Goal: Complete application form

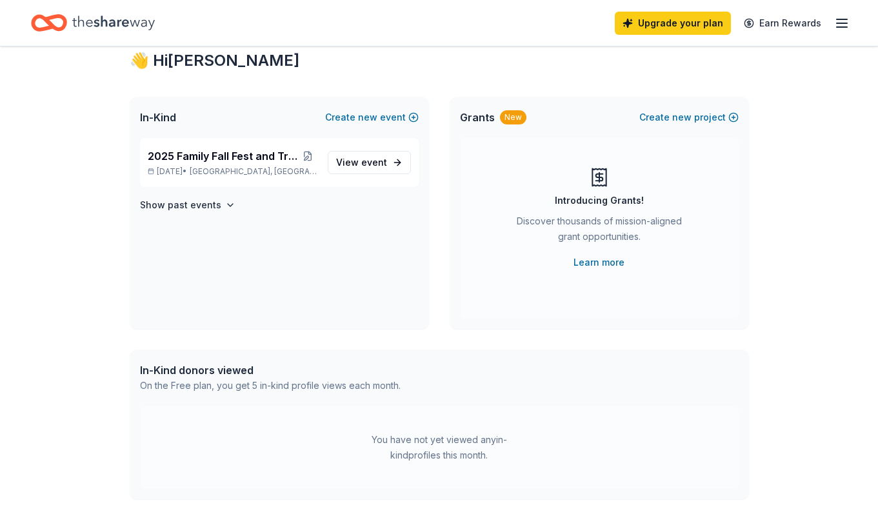
scroll to position [33, 0]
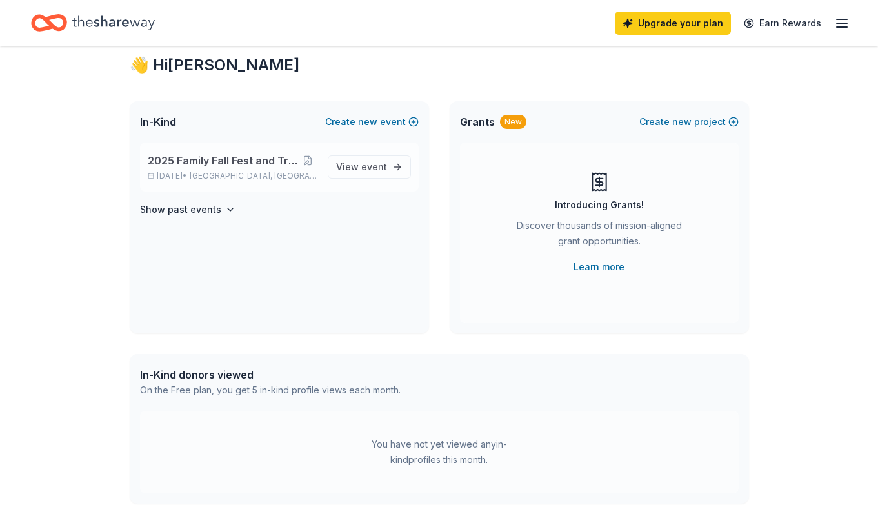
click at [230, 163] on span "2025 Family Fall Fest and Trunk or Treat" at bounding box center [223, 160] width 150 height 15
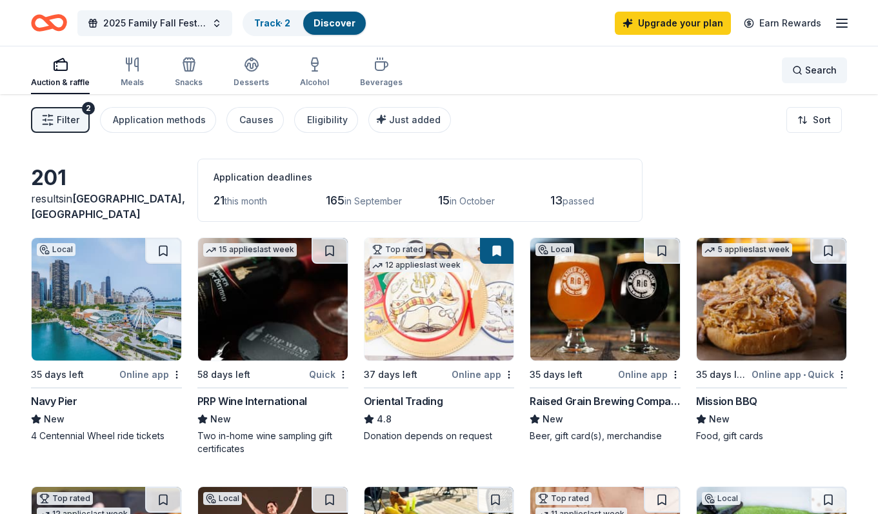
click at [817, 70] on span "Search" at bounding box center [821, 70] width 32 height 15
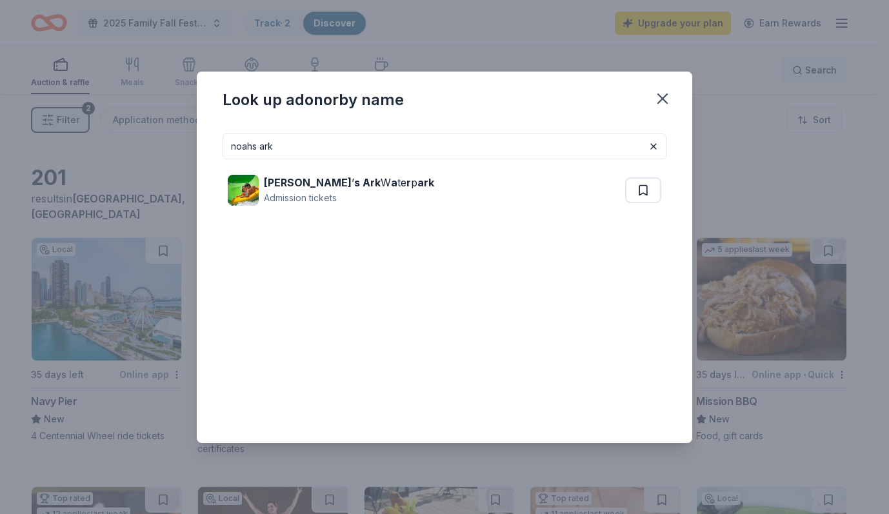
type input "noahs ark"
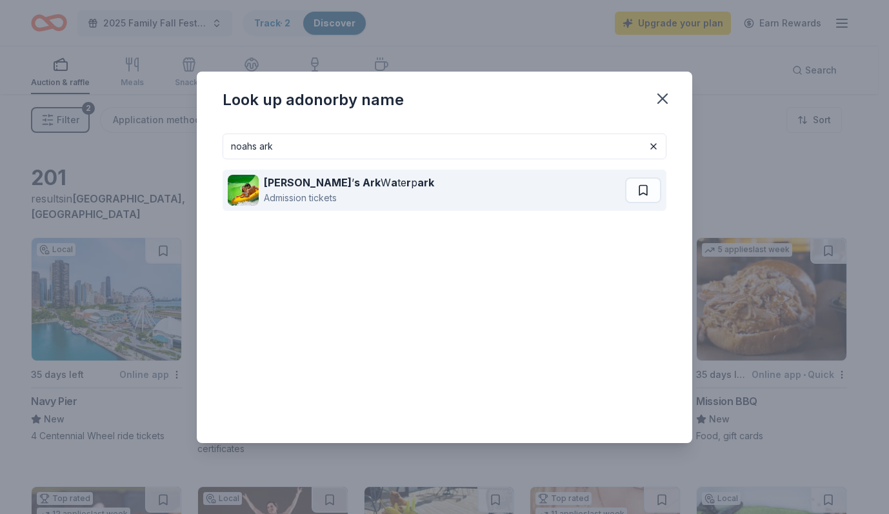
click at [357, 183] on div "Noah ’ s Ark W a te r p ark" at bounding box center [349, 182] width 170 height 15
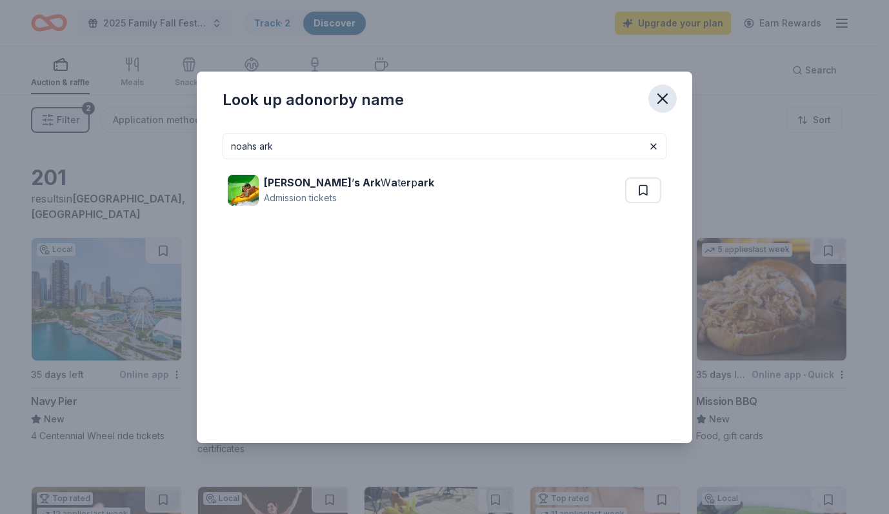
click at [659, 97] on icon "button" at bounding box center [663, 99] width 18 height 18
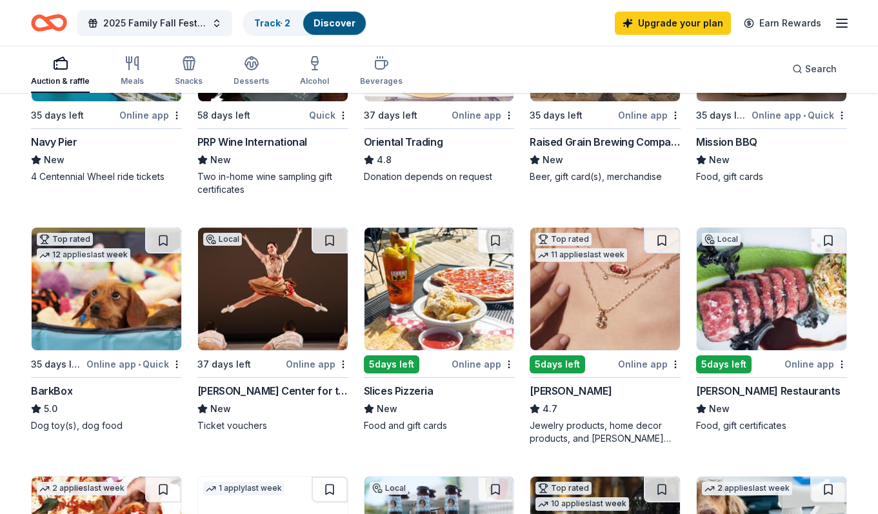
scroll to position [261, 0]
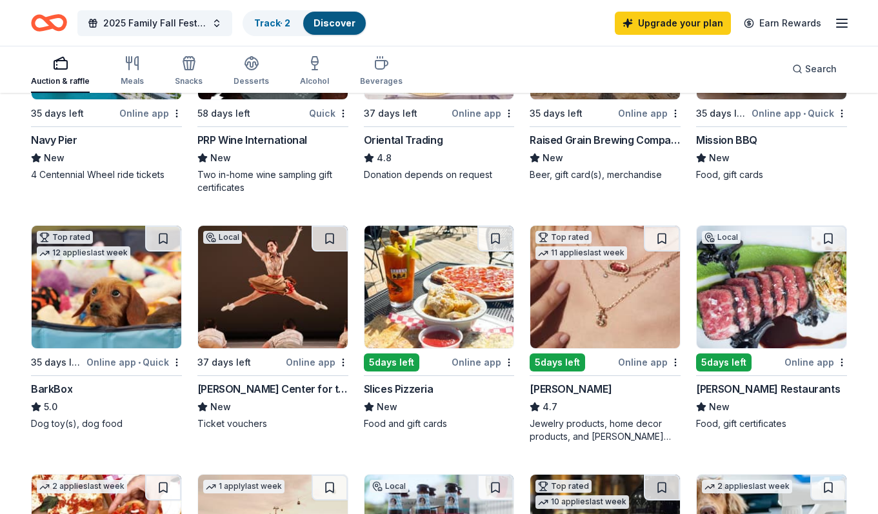
click at [405, 388] on div "Slices Pizzeria" at bounding box center [399, 388] width 70 height 15
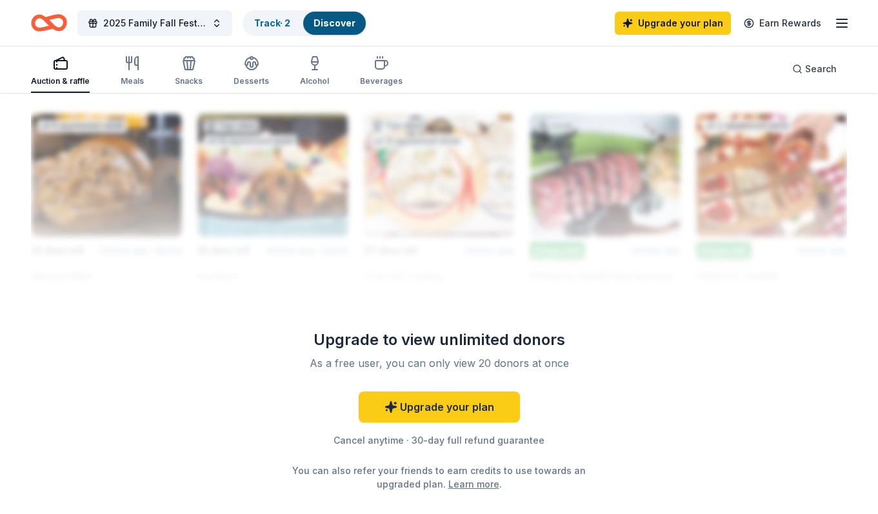
scroll to position [184, 0]
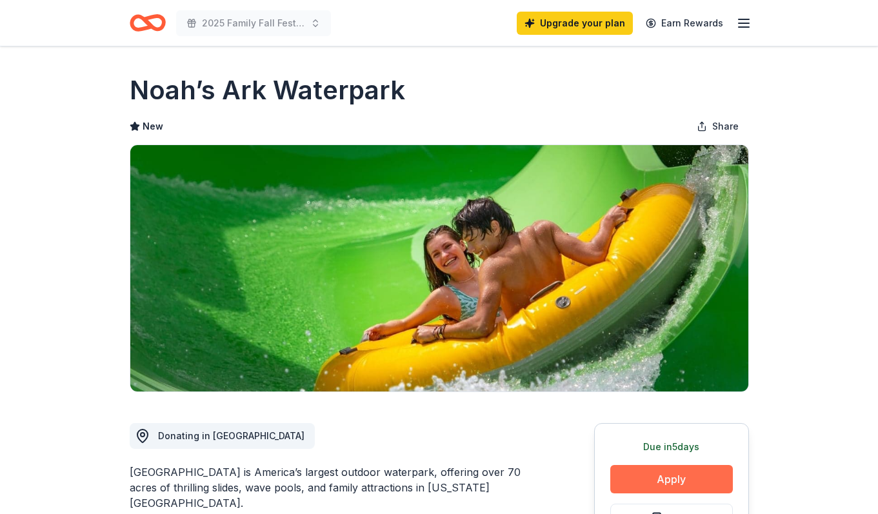
click at [677, 481] on button "Apply" at bounding box center [671, 479] width 123 height 28
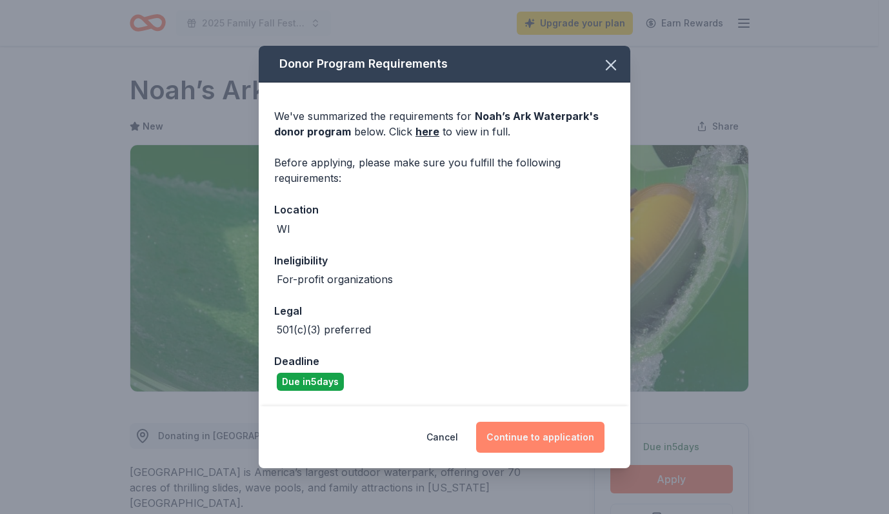
click at [529, 432] on button "Continue to application" at bounding box center [540, 437] width 128 height 31
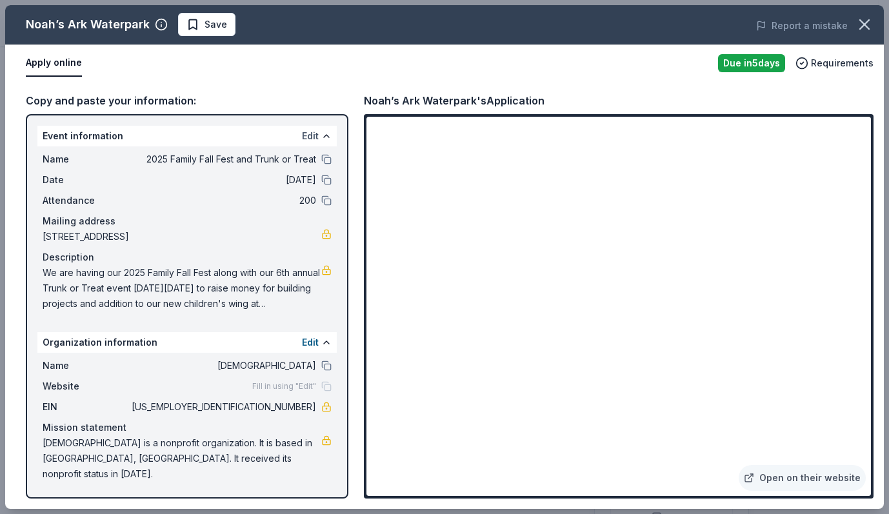
click at [305, 133] on button "Edit" at bounding box center [310, 135] width 17 height 15
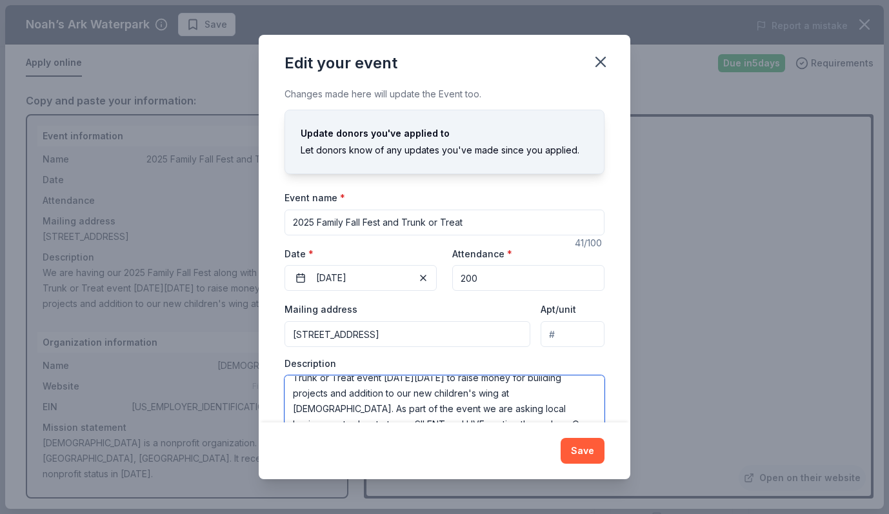
scroll to position [35, 0]
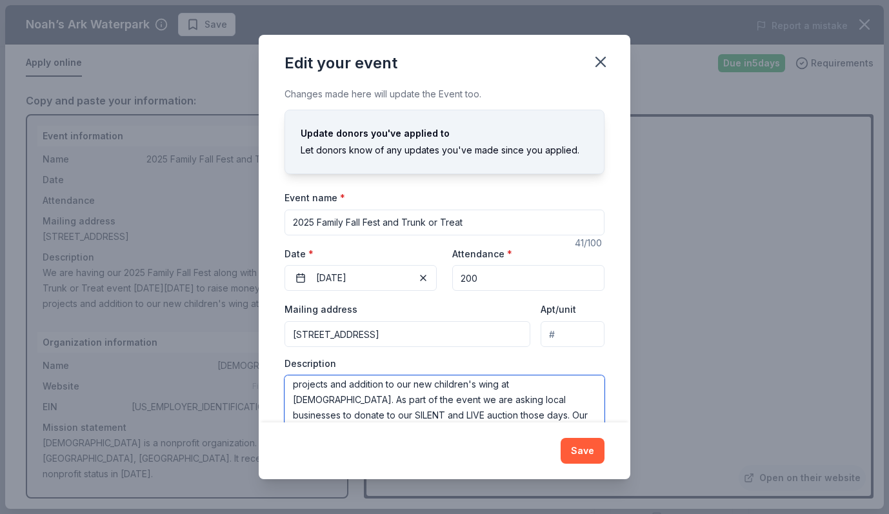
drag, startPoint x: 367, startPoint y: 401, endPoint x: 376, endPoint y: 408, distance: 11.9
click at [367, 401] on textarea "We are having our 2025 Family Fall Fest along with our 6th annual Trunk or Trea…" at bounding box center [445, 405] width 320 height 58
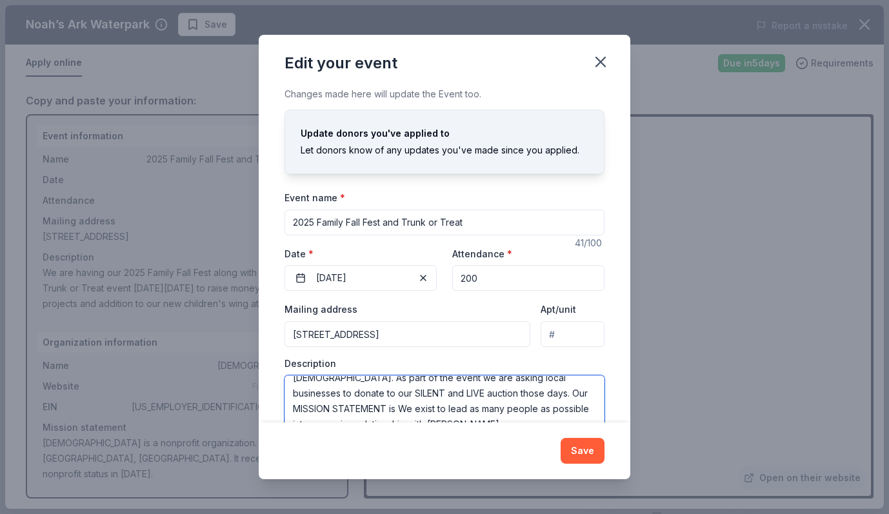
scroll to position [62, 0]
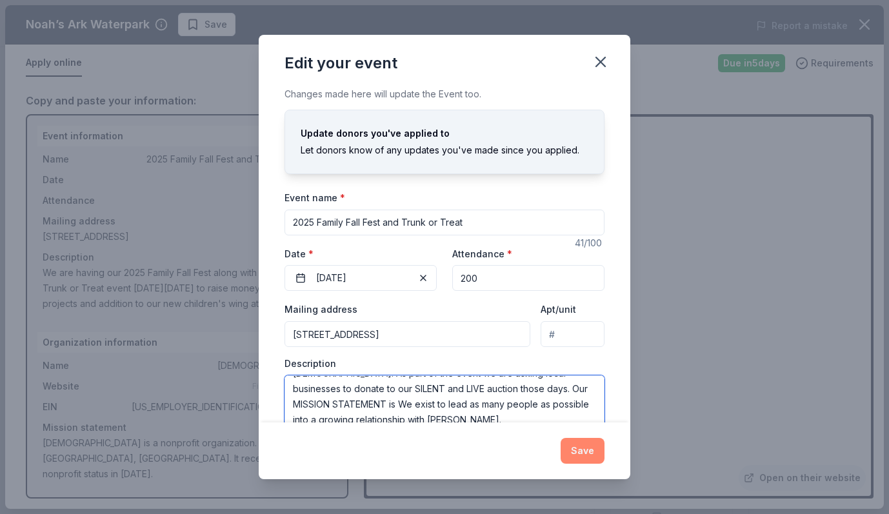
type textarea "We are having our 2025 Family Fall Fest along with our 6th annual Trunk or Trea…"
click at [587, 449] on button "Save" at bounding box center [583, 451] width 44 height 26
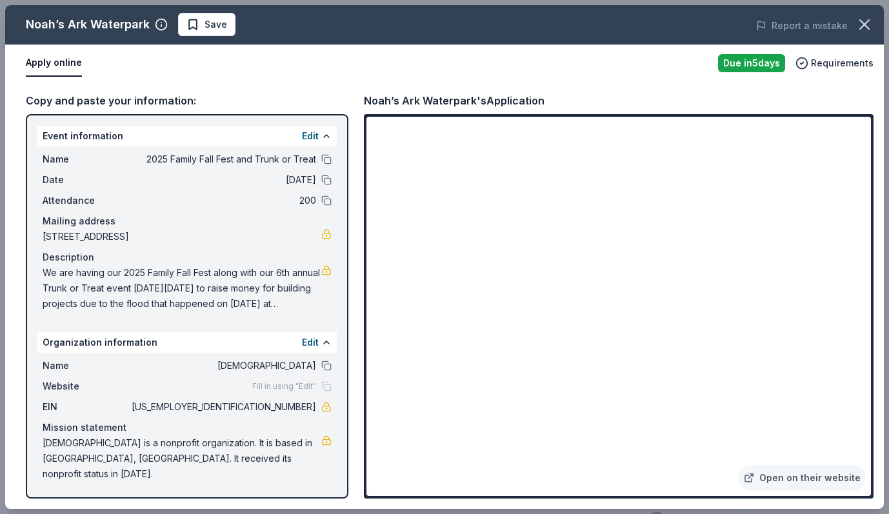
drag, startPoint x: 108, startPoint y: 282, endPoint x: 182, endPoint y: 284, distance: 74.2
click at [182, 284] on span "We are having our 2025 Family Fall Fest along with our 6th annual Trunk or Trea…" at bounding box center [182, 288] width 279 height 46
drag, startPoint x: 47, startPoint y: 273, endPoint x: 121, endPoint y: 272, distance: 74.2
click at [121, 272] on span "We are having our 2025 Family Fall Fest along with our 6th annual Trunk or Trea…" at bounding box center [182, 288] width 279 height 46
click at [312, 132] on button "Edit" at bounding box center [310, 135] width 17 height 15
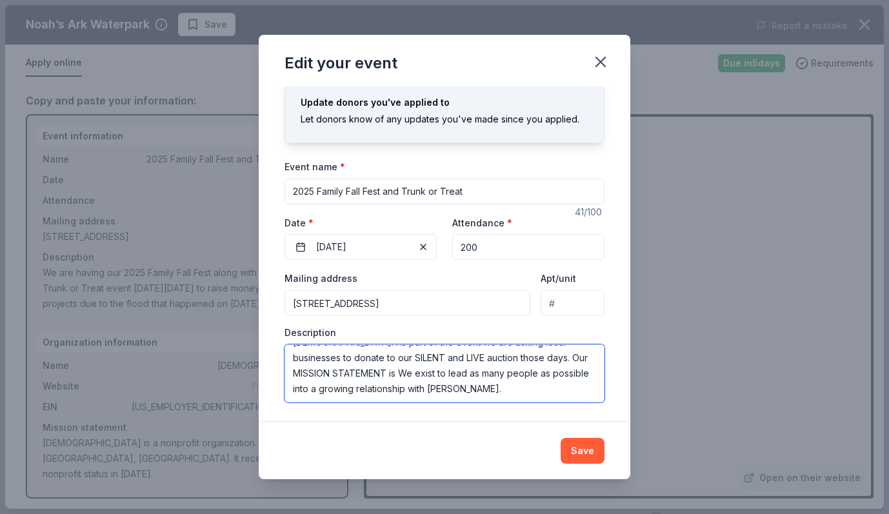
drag, startPoint x: 295, startPoint y: 375, endPoint x: 509, endPoint y: 384, distance: 214.4
click at [509, 384] on textarea "We are having our 2025 Family Fall Fest along with our 6th annual Trunk or Trea…" at bounding box center [445, 374] width 320 height 58
click at [587, 447] on button "Save" at bounding box center [583, 451] width 44 height 26
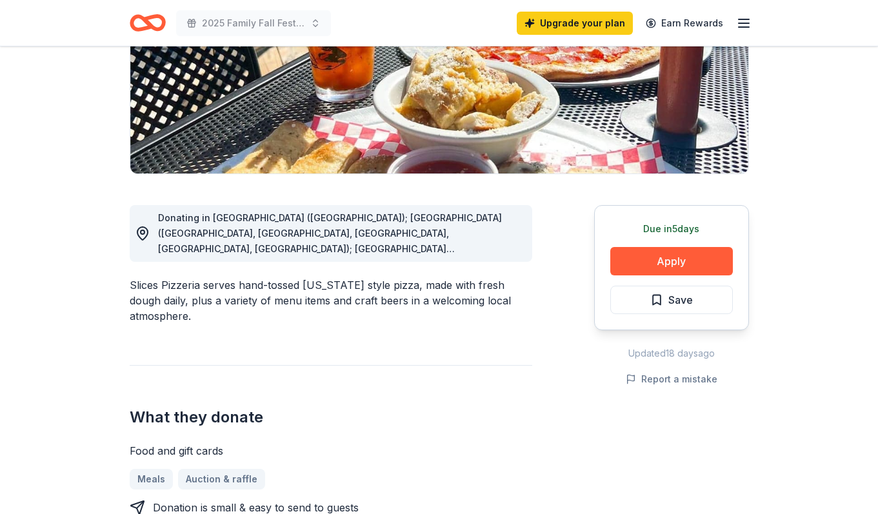
scroll to position [216, 0]
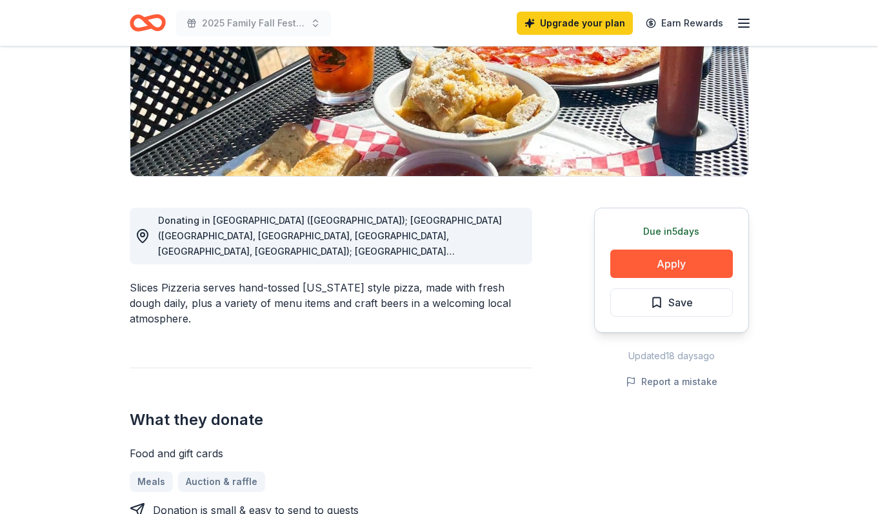
click at [497, 243] on div "Donating in [GEOGRAPHIC_DATA] ([GEOGRAPHIC_DATA]); [GEOGRAPHIC_DATA] ([GEOGRAPH…" at bounding box center [340, 236] width 364 height 46
